Goal: Browse casually

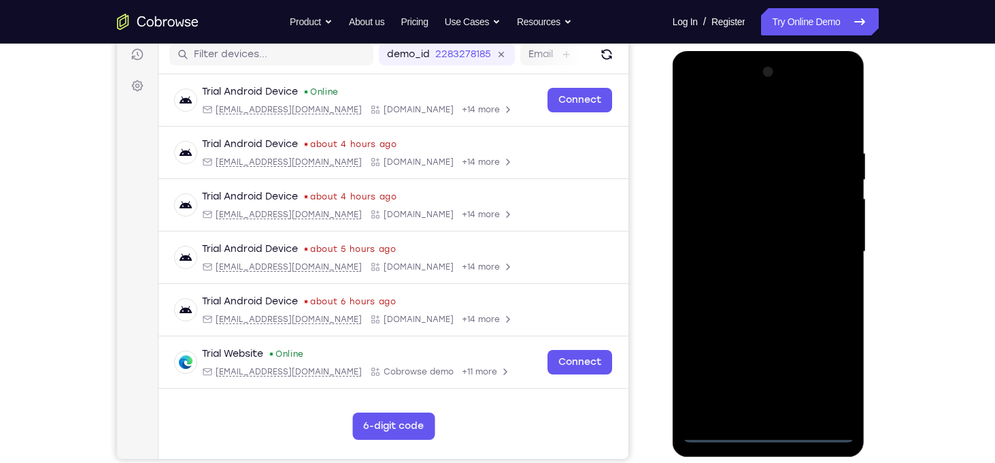
click at [761, 428] on div at bounding box center [768, 251] width 171 height 381
click at [823, 371] on div at bounding box center [768, 251] width 171 height 381
click at [695, 94] on div at bounding box center [768, 251] width 171 height 381
click at [827, 247] on div at bounding box center [768, 251] width 171 height 381
click at [755, 278] on div at bounding box center [768, 251] width 171 height 381
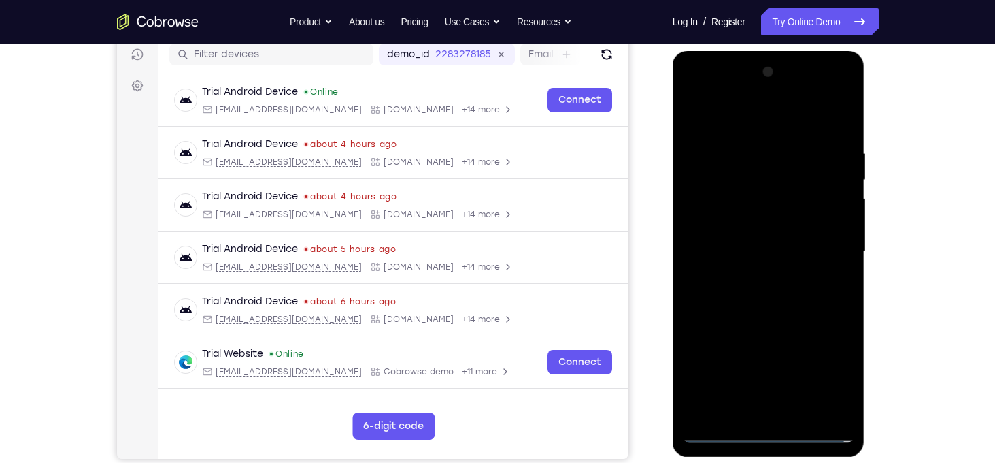
click at [780, 233] on div at bounding box center [768, 251] width 171 height 381
click at [746, 223] on div at bounding box center [768, 251] width 171 height 381
click at [764, 257] on div at bounding box center [768, 251] width 171 height 381
click at [776, 295] on div at bounding box center [768, 251] width 171 height 381
click at [760, 305] on div at bounding box center [768, 251] width 171 height 381
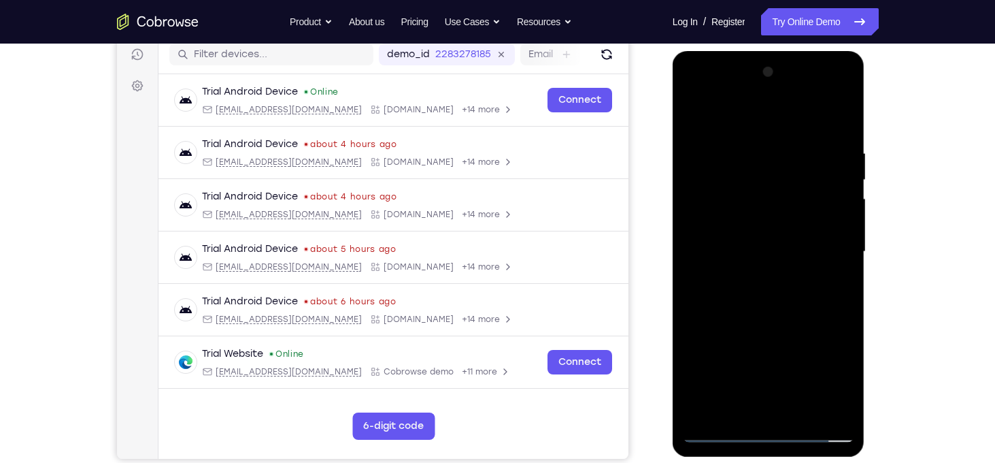
drag, startPoint x: 725, startPoint y: 108, endPoint x: 917, endPoint y: 121, distance: 193.0
click at [867, 121] on html "Online web based iOS Simulators and Android Emulators. Run iPhone, iPad, Mobile…" at bounding box center [770, 255] width 194 height 408
click at [779, 290] on div at bounding box center [768, 251] width 171 height 381
drag, startPoint x: 780, startPoint y: 290, endPoint x: 761, endPoint y: 297, distance: 19.8
click at [761, 297] on div at bounding box center [768, 251] width 171 height 381
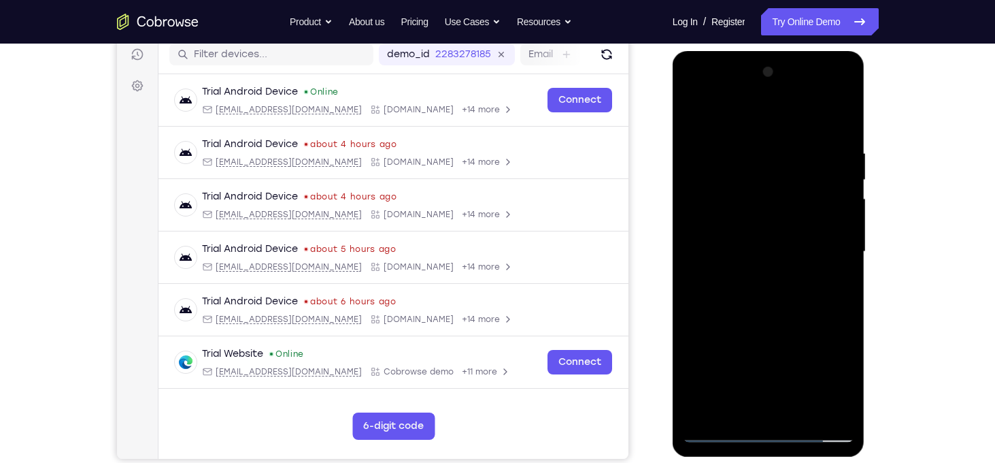
click at [761, 297] on div at bounding box center [768, 251] width 171 height 381
click at [763, 291] on div at bounding box center [768, 251] width 171 height 381
click at [769, 291] on div at bounding box center [768, 251] width 171 height 381
click at [769, 290] on div at bounding box center [768, 251] width 171 height 381
click at [765, 293] on div at bounding box center [768, 251] width 171 height 381
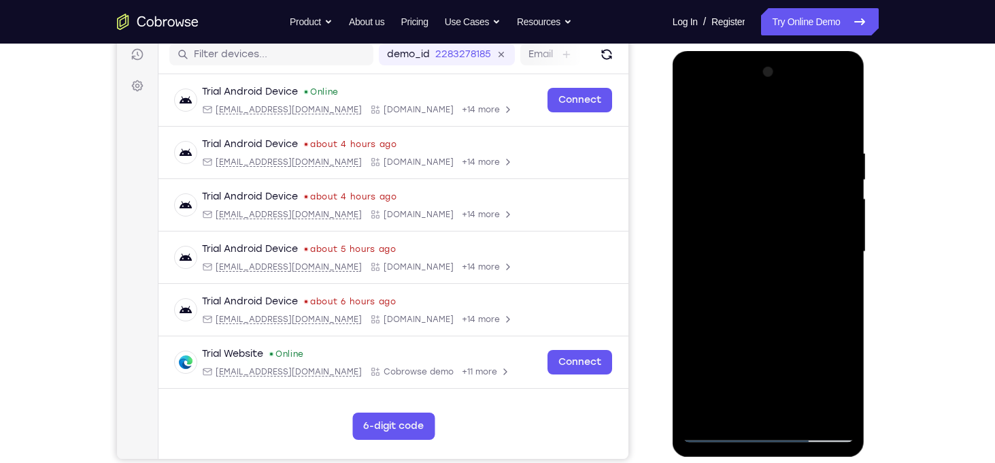
click at [766, 288] on div at bounding box center [768, 251] width 171 height 381
click at [836, 270] on div at bounding box center [768, 251] width 171 height 381
click at [776, 274] on div at bounding box center [768, 251] width 171 height 381
click at [691, 111] on div at bounding box center [768, 251] width 171 height 381
click at [784, 271] on div at bounding box center [768, 251] width 171 height 381
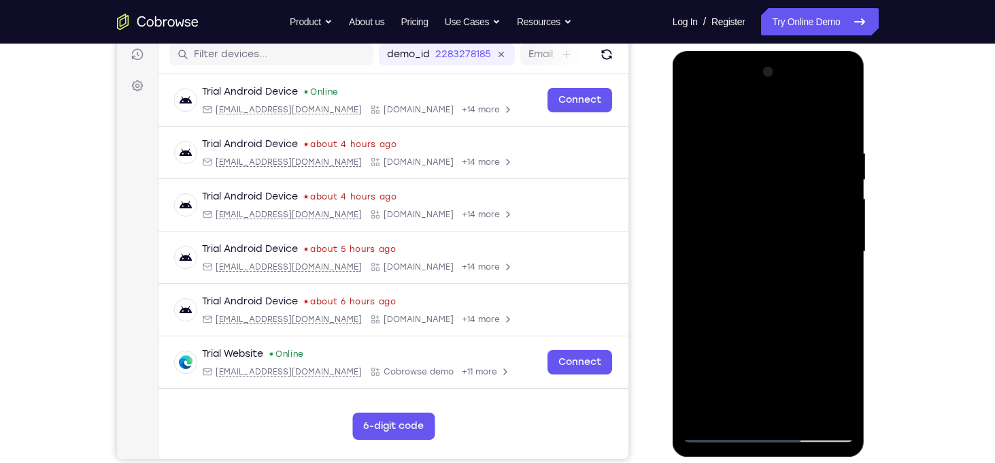
click at [765, 255] on div at bounding box center [768, 251] width 171 height 381
click at [772, 298] on div at bounding box center [768, 251] width 171 height 381
click at [840, 413] on div at bounding box center [768, 251] width 171 height 381
click at [840, 142] on div at bounding box center [768, 251] width 171 height 381
click at [804, 413] on div at bounding box center [768, 251] width 171 height 381
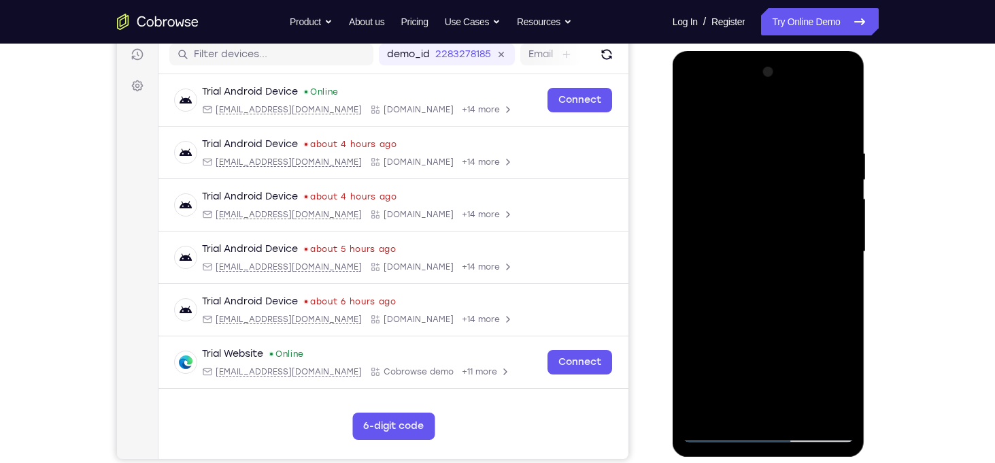
click at [793, 323] on div at bounding box center [768, 251] width 171 height 381
click at [761, 250] on div at bounding box center [768, 251] width 171 height 381
click at [717, 434] on div at bounding box center [768, 251] width 171 height 381
click at [723, 433] on div at bounding box center [768, 251] width 171 height 381
drag, startPoint x: 770, startPoint y: 312, endPoint x: 799, endPoint y: 156, distance: 157.9
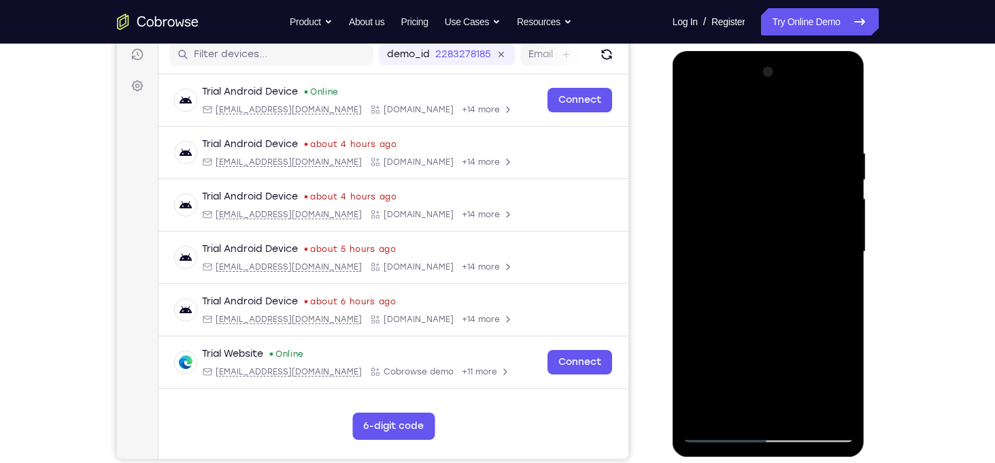
click at [799, 156] on div at bounding box center [768, 251] width 171 height 381
click at [804, 410] on div at bounding box center [768, 251] width 171 height 381
click at [787, 250] on div at bounding box center [768, 251] width 171 height 381
click at [718, 435] on div at bounding box center [768, 251] width 171 height 381
click at [720, 434] on div at bounding box center [768, 251] width 171 height 381
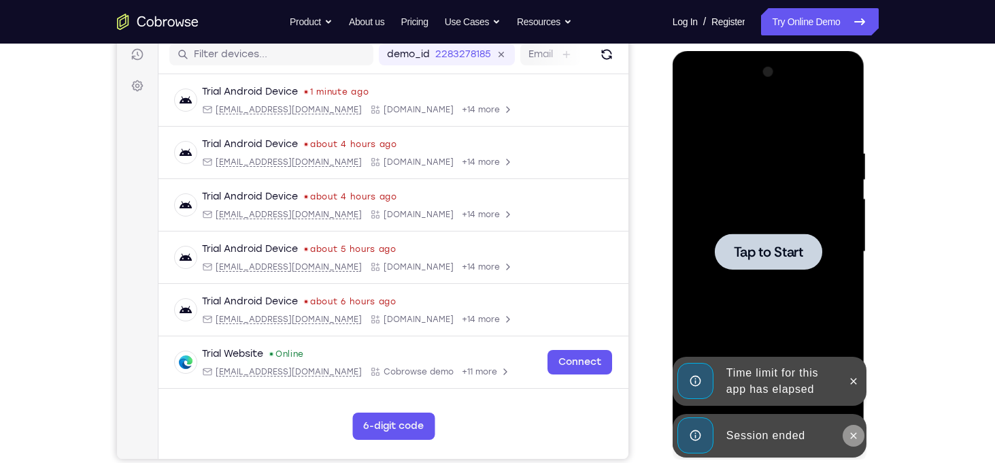
click at [853, 439] on icon at bounding box center [853, 435] width 11 height 11
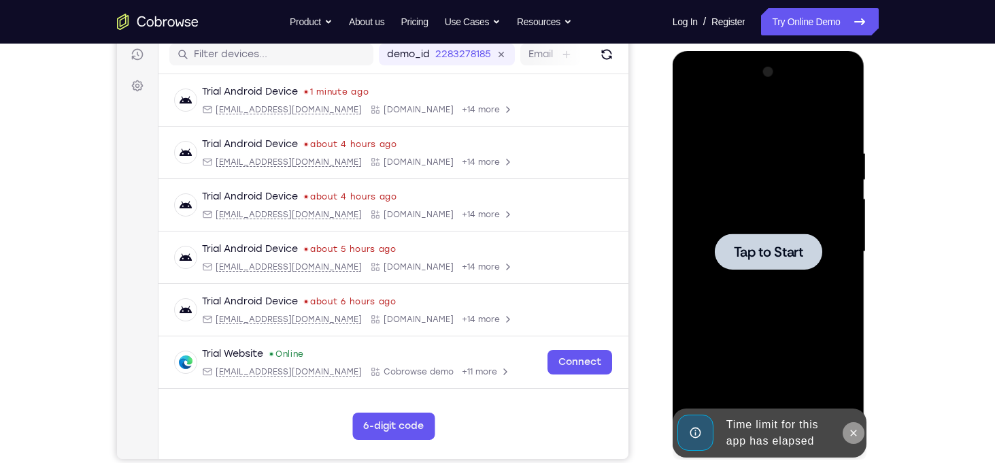
click at [850, 432] on icon at bounding box center [853, 432] width 11 height 11
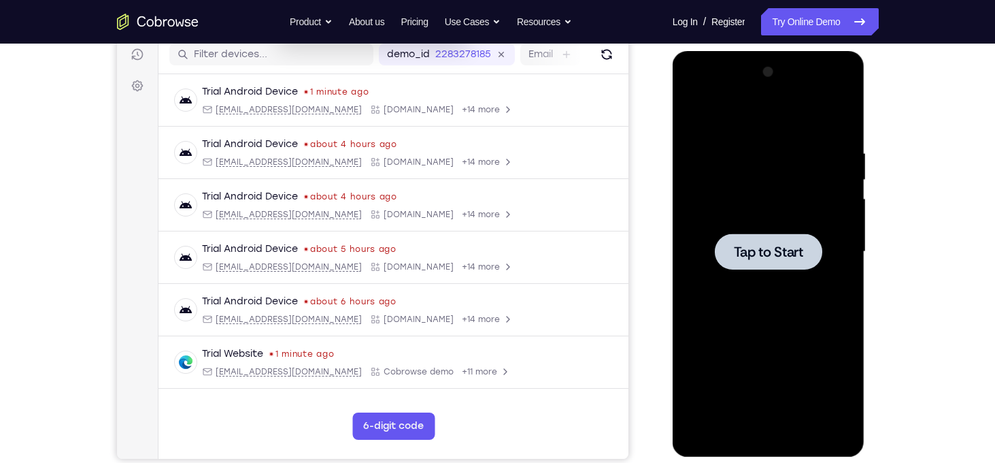
click at [769, 262] on div at bounding box center [769, 251] width 108 height 36
